Goal: Find specific page/section: Find specific page/section

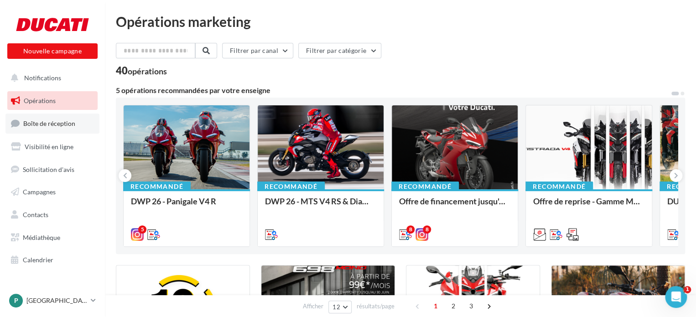
click at [50, 118] on link "Boîte de réception" at bounding box center [52, 124] width 94 height 20
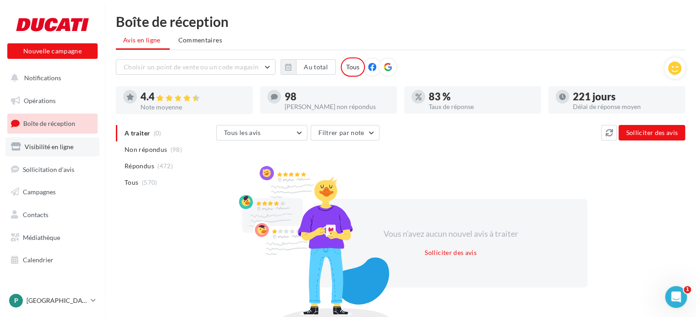
click at [42, 149] on span "Visibilité en ligne" at bounding box center [49, 147] width 49 height 8
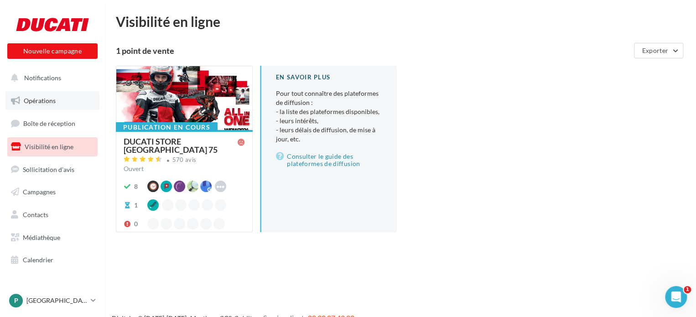
click at [41, 103] on span "Opérations" at bounding box center [40, 101] width 32 height 8
